Goal: Task Accomplishment & Management: Use online tool/utility

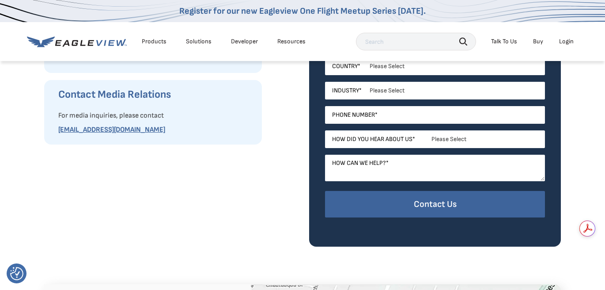
scroll to position [221, 0]
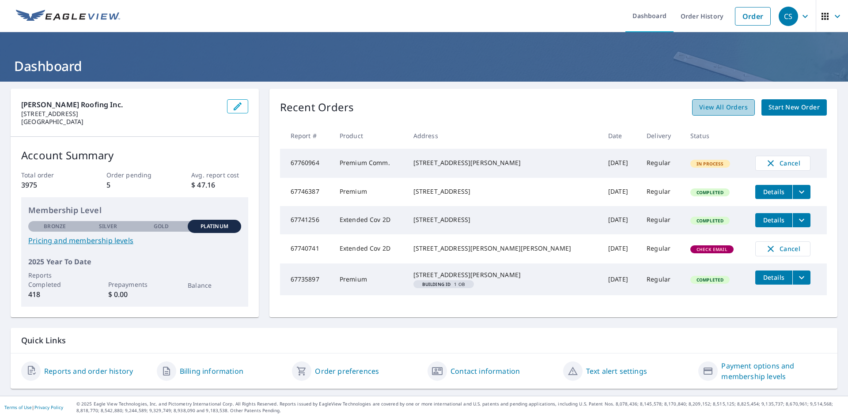
click at [733, 103] on span "View All Orders" at bounding box center [723, 107] width 49 height 11
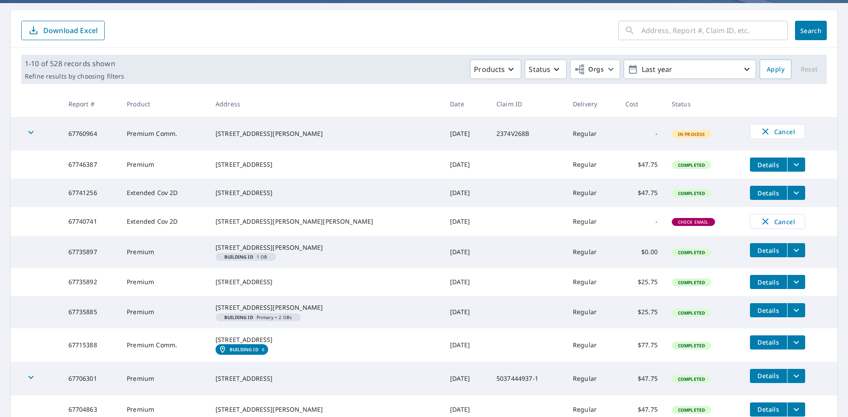
scroll to position [132, 0]
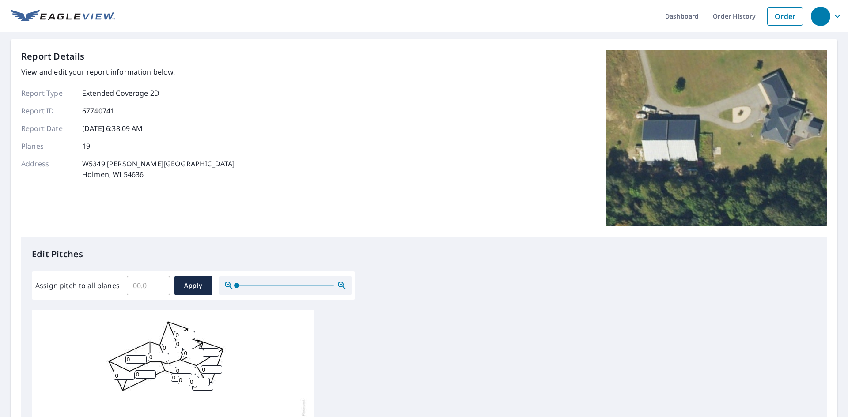
click at [147, 289] on input "Assign pitch to all planes" at bounding box center [148, 285] width 43 height 25
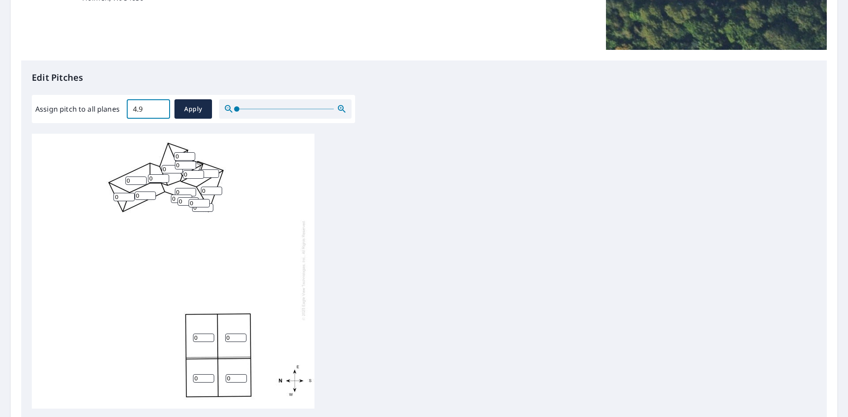
scroll to position [9, 0]
drag, startPoint x: 149, startPoint y: 108, endPoint x: 91, endPoint y: 99, distance: 58.1
click at [91, 99] on div "Assign pitch to all planes 4.9 ​ Apply" at bounding box center [193, 109] width 323 height 28
type input "5"
click at [190, 106] on span "Apply" at bounding box center [192, 109] width 23 height 11
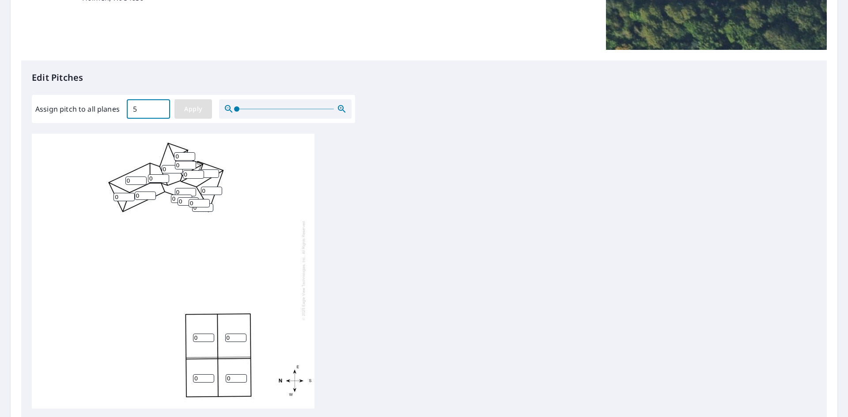
type input "5"
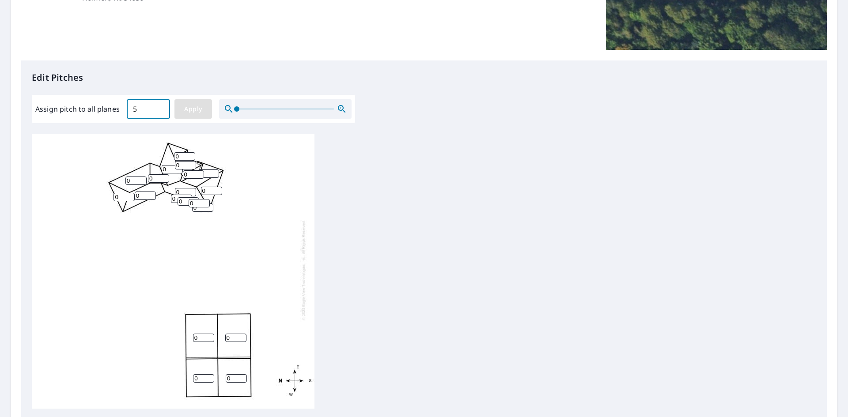
type input "5"
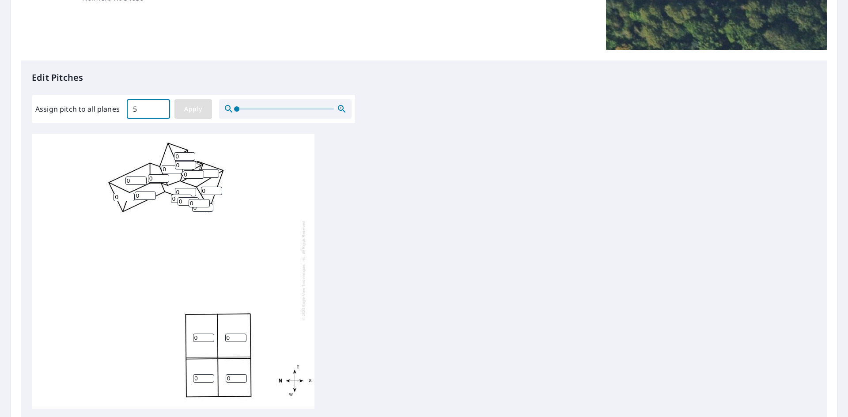
type input "5"
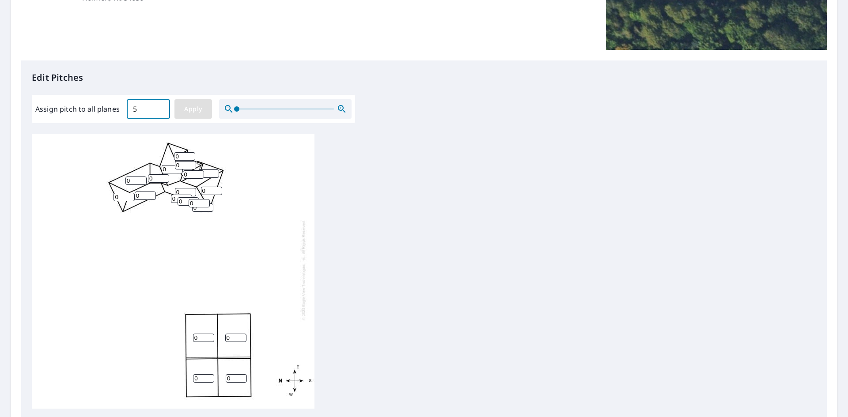
type input "5"
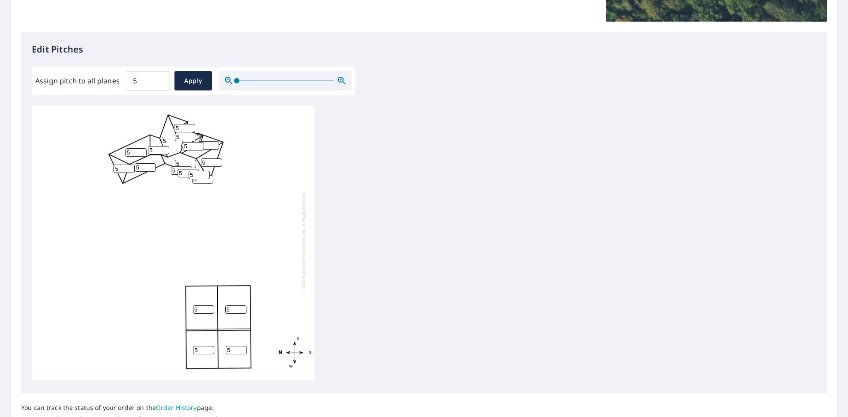
scroll to position [282, 0]
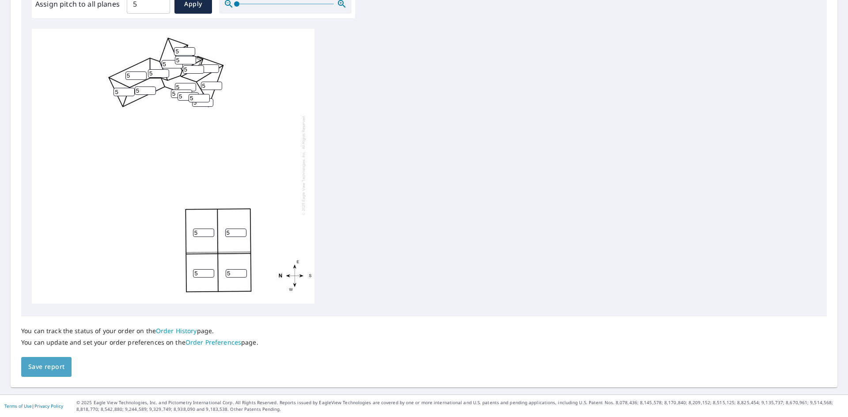
click at [54, 364] on span "Save report" at bounding box center [46, 367] width 36 height 11
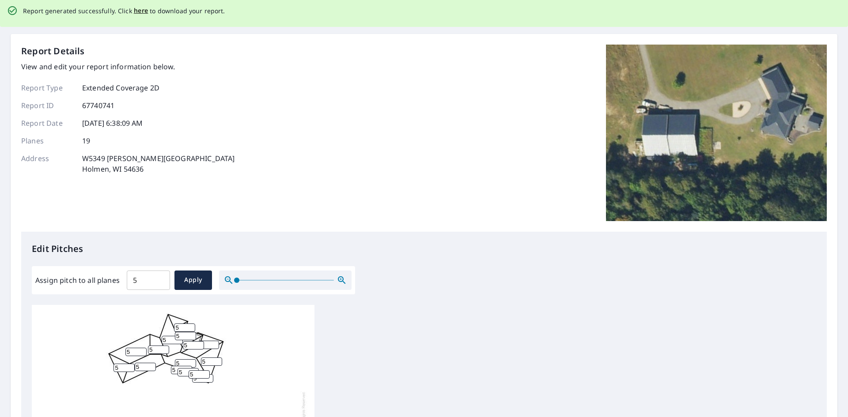
scroll to position [0, 0]
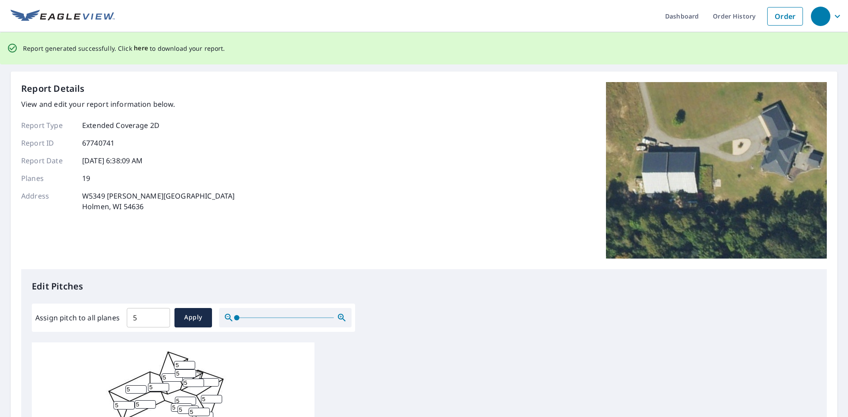
click at [136, 49] on span "here" at bounding box center [141, 48] width 15 height 11
click at [139, 49] on span "here" at bounding box center [141, 48] width 15 height 11
